Goal: Task Accomplishment & Management: Complete application form

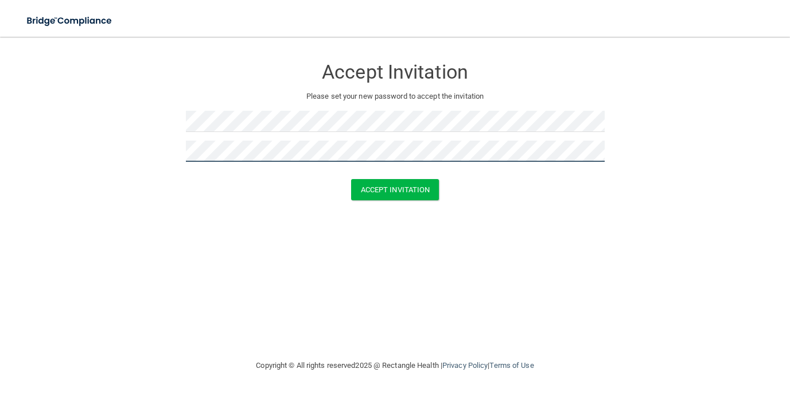
click at [351, 179] on button "Accept Invitation" at bounding box center [395, 189] width 88 height 21
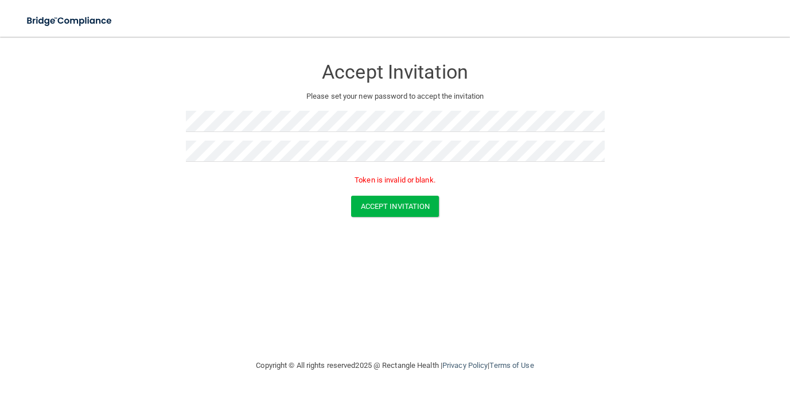
click at [512, 197] on div "Accept Invitation" at bounding box center [394, 206] width 761 height 21
click at [409, 202] on button "Accept Invitation" at bounding box center [395, 206] width 88 height 21
click at [436, 277] on div "Accept Invitation Please set your new password to accept the invitation Token i…" at bounding box center [395, 197] width 744 height 299
click at [419, 201] on button "Accept Invitation" at bounding box center [395, 206] width 88 height 21
click at [377, 204] on button "Accept Invitation" at bounding box center [395, 206] width 88 height 21
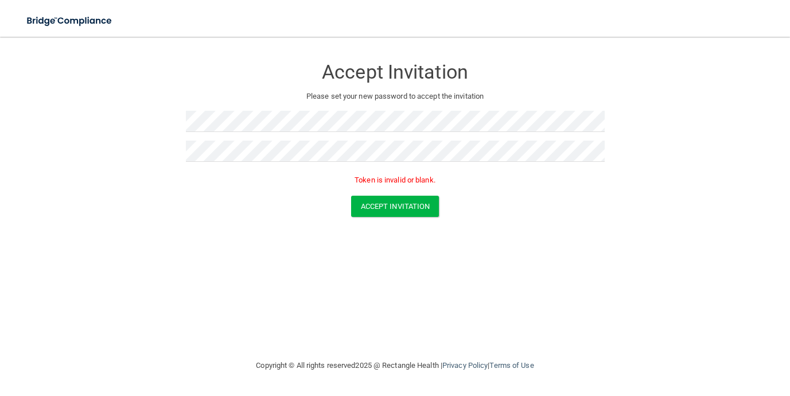
click at [482, 217] on form "Accept Invitation Please set your new password to accept the invitation Token i…" at bounding box center [395, 139] width 744 height 182
click at [394, 209] on button "Accept Invitation" at bounding box center [395, 206] width 88 height 21
click at [90, 21] on img at bounding box center [70, 21] width 106 height 24
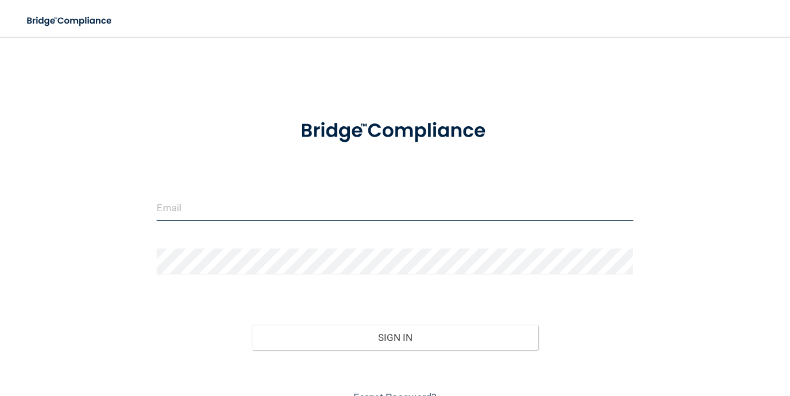
click at [231, 197] on input "email" at bounding box center [395, 208] width 476 height 26
type input "[EMAIL_ADDRESS][DOMAIN_NAME]"
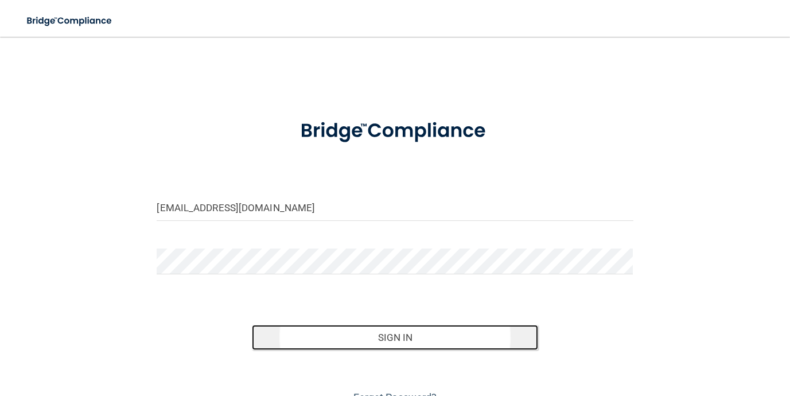
click at [371, 332] on button "Sign In" at bounding box center [395, 337] width 286 height 25
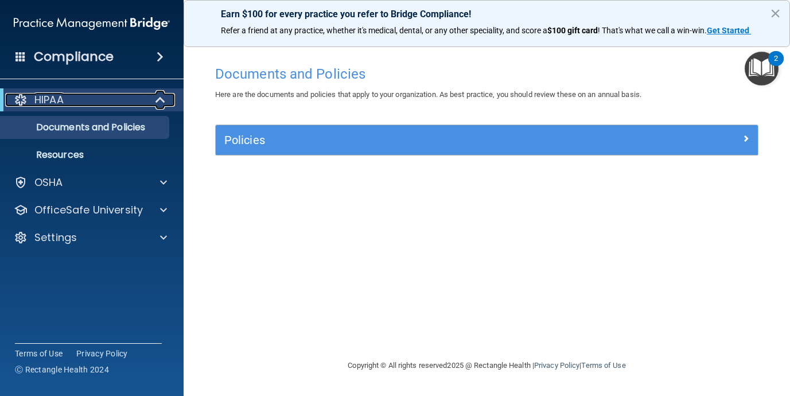
click at [142, 98] on div "HIPAA" at bounding box center [76, 100] width 142 height 14
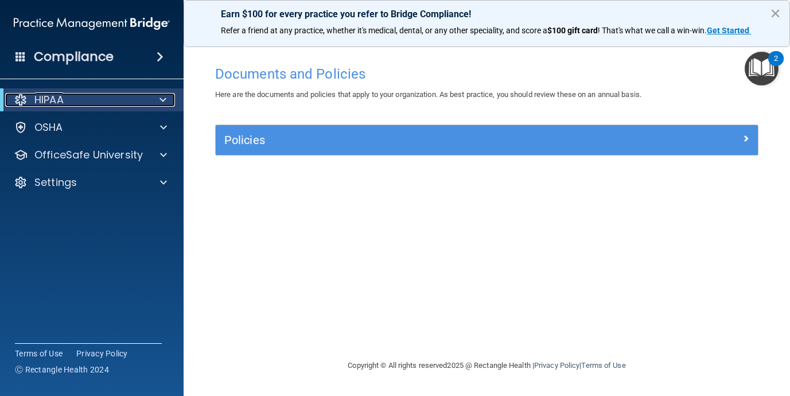
click at [142, 98] on div "HIPAA" at bounding box center [76, 100] width 142 height 14
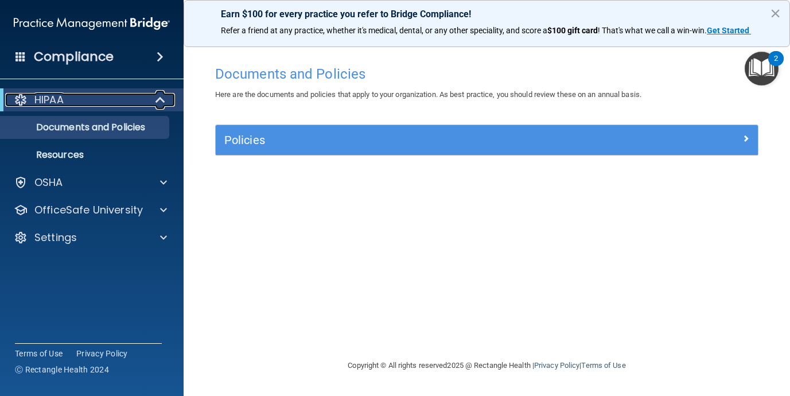
click at [52, 103] on p "HIPAA" at bounding box center [48, 100] width 29 height 14
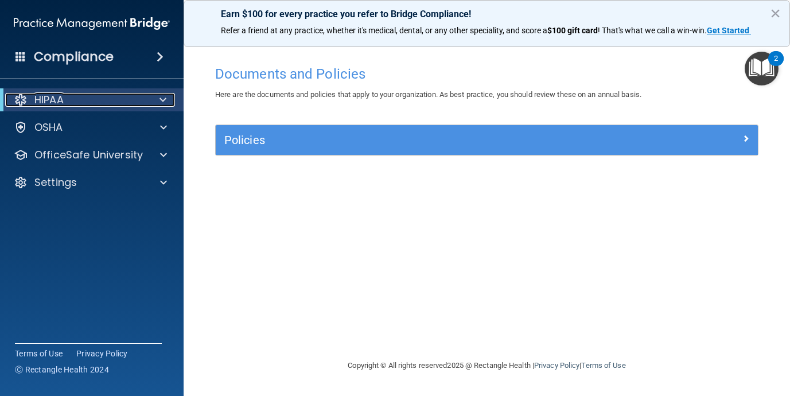
click at [52, 103] on p "HIPAA" at bounding box center [48, 100] width 29 height 14
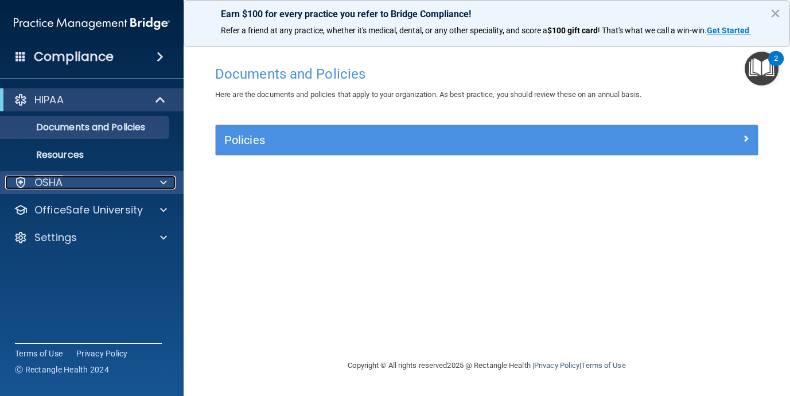
click at [67, 185] on div "OSHA" at bounding box center [76, 183] width 142 height 14
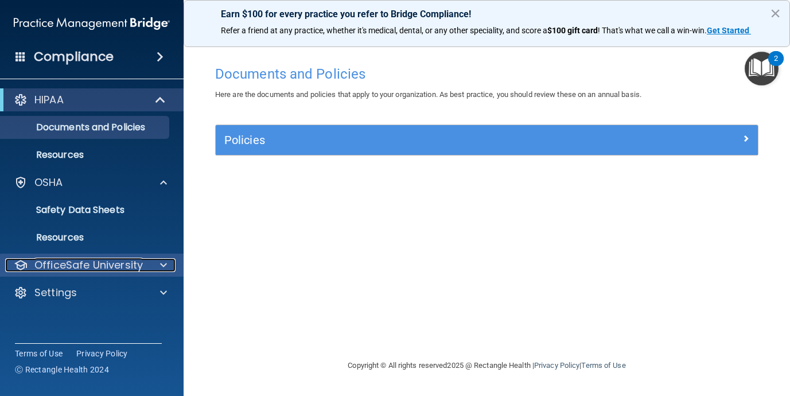
click at [77, 261] on p "OfficeSafe University" at bounding box center [88, 265] width 108 height 14
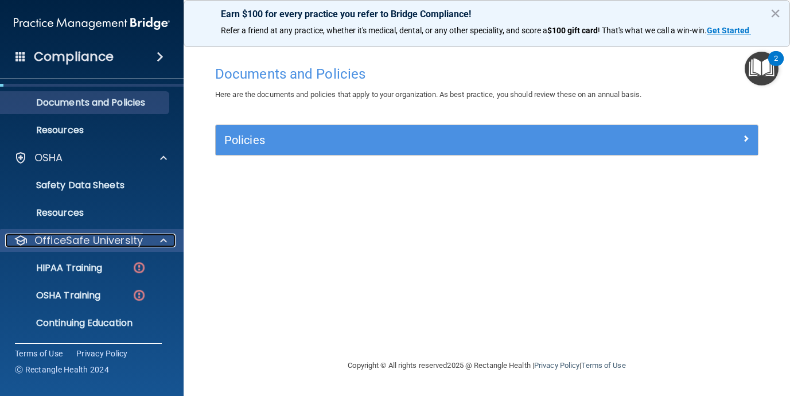
scroll to position [53, 0]
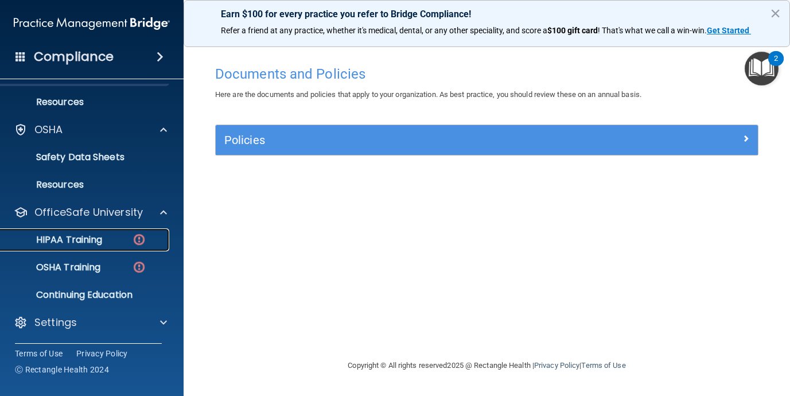
click at [85, 239] on p "HIPAA Training" at bounding box center [54, 239] width 95 height 11
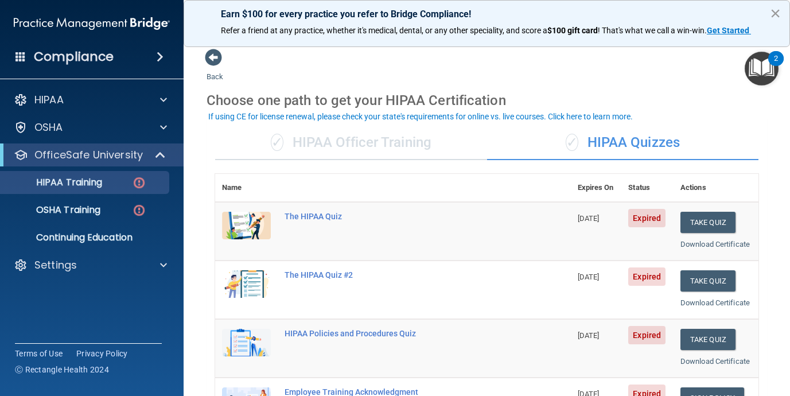
click at [773, 12] on button "×" at bounding box center [775, 13] width 11 height 18
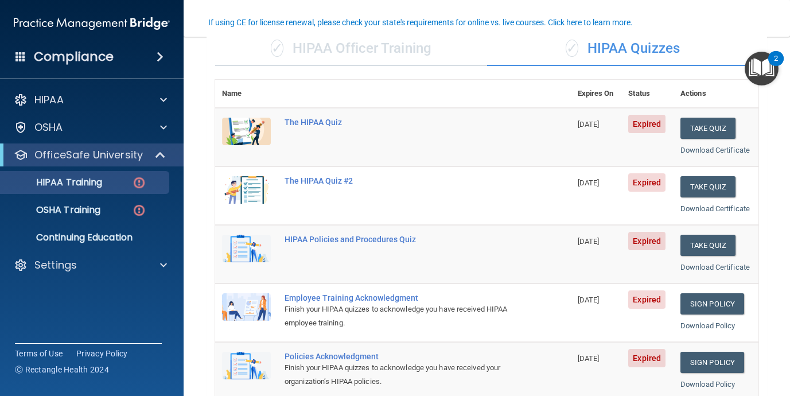
scroll to position [94, 0]
